Goal: Information Seeking & Learning: Compare options

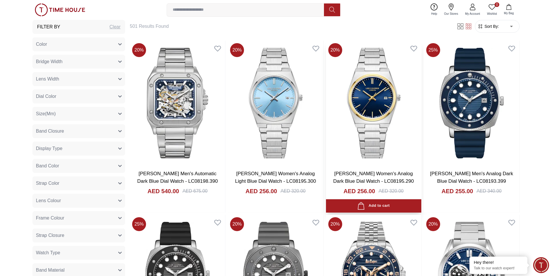
scroll to position [290, 0]
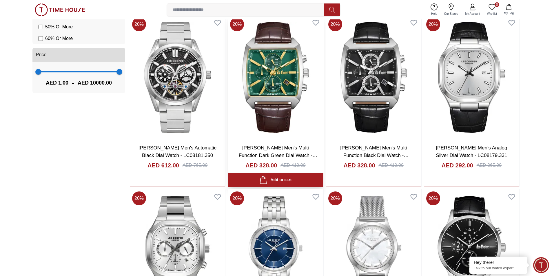
drag, startPoint x: 283, startPoint y: 109, endPoint x: 279, endPoint y: 120, distance: 11.0
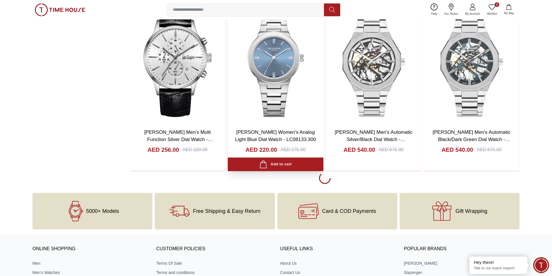
scroll to position [1042, 0]
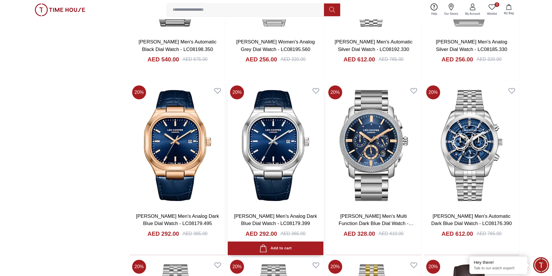
scroll to position [1303, 0]
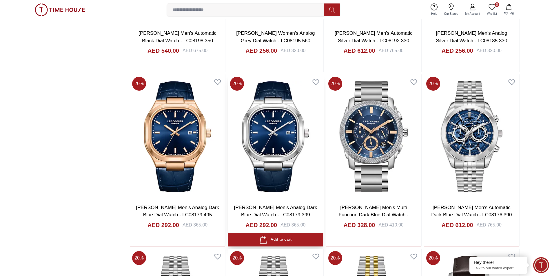
click at [284, 125] on img at bounding box center [275, 136] width 95 height 125
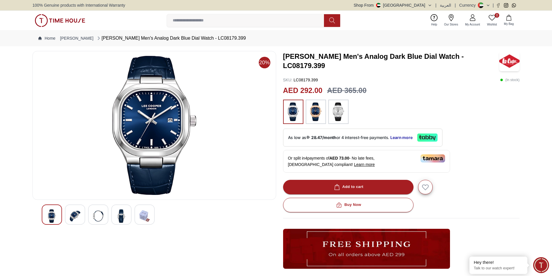
click at [339, 112] on img at bounding box center [338, 111] width 14 height 19
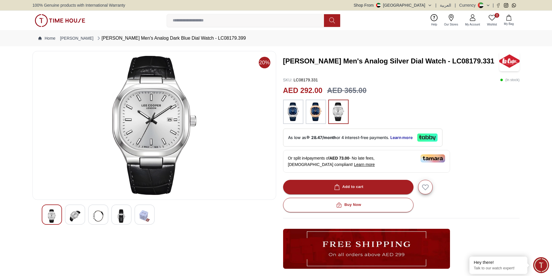
click at [311, 111] on img at bounding box center [315, 111] width 14 height 19
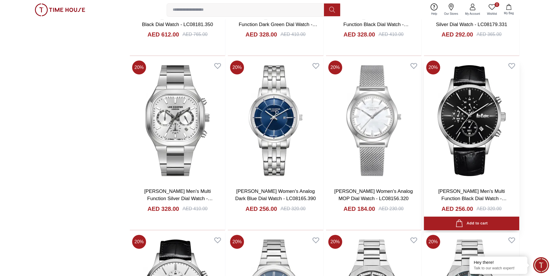
scroll to position [811, 0]
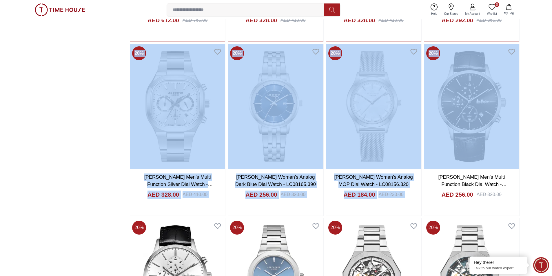
drag, startPoint x: 551, startPoint y: 87, endPoint x: 541, endPoint y: 28, distance: 59.2
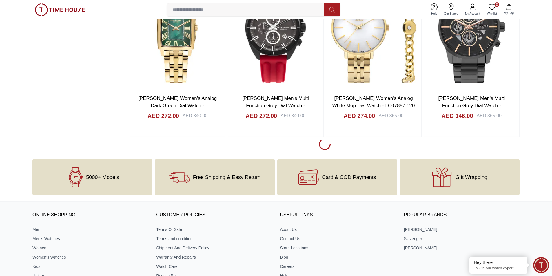
scroll to position [2850, 0]
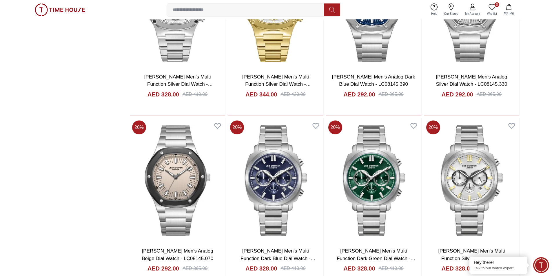
scroll to position [3719, 0]
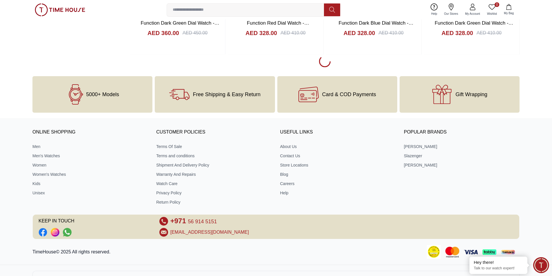
scroll to position [5507, 0]
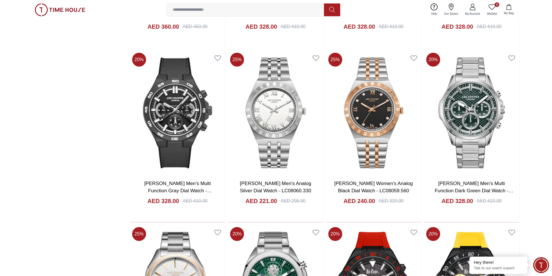
click at [237, 12] on input at bounding box center [248, 10] width 162 height 12
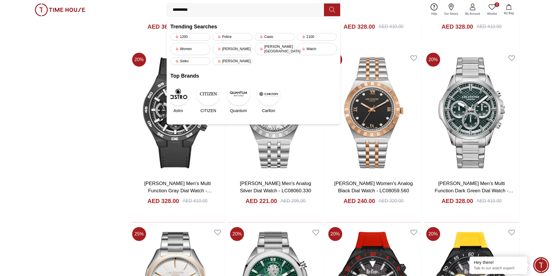
type input "**********"
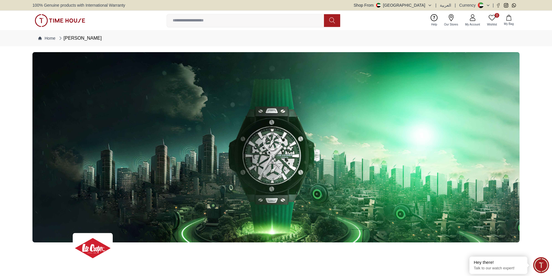
scroll to position [782, 0]
